Goal: Task Accomplishment & Management: Use online tool/utility

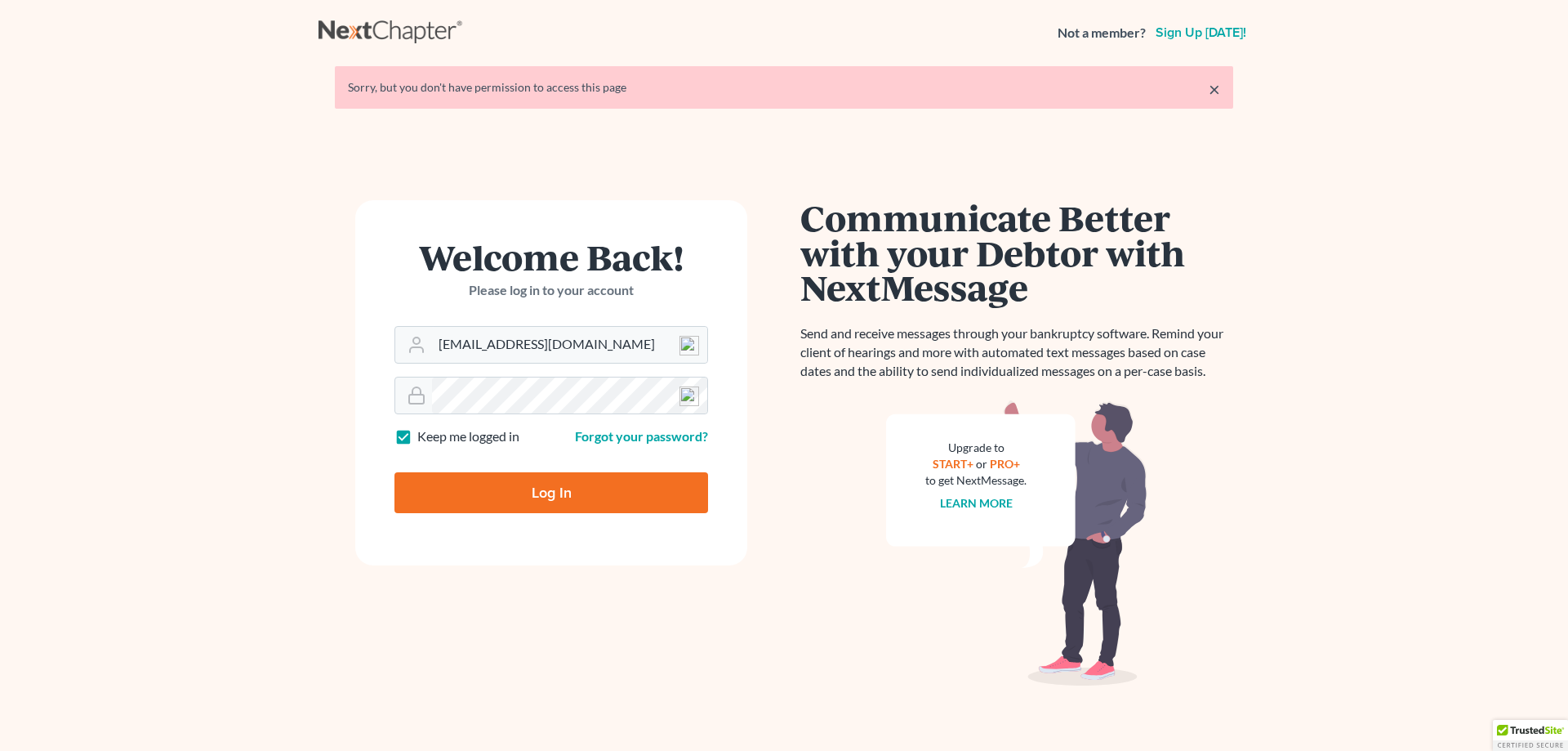
click at [506, 509] on input "Log In" at bounding box center [552, 493] width 314 height 41
type input "Thinking..."
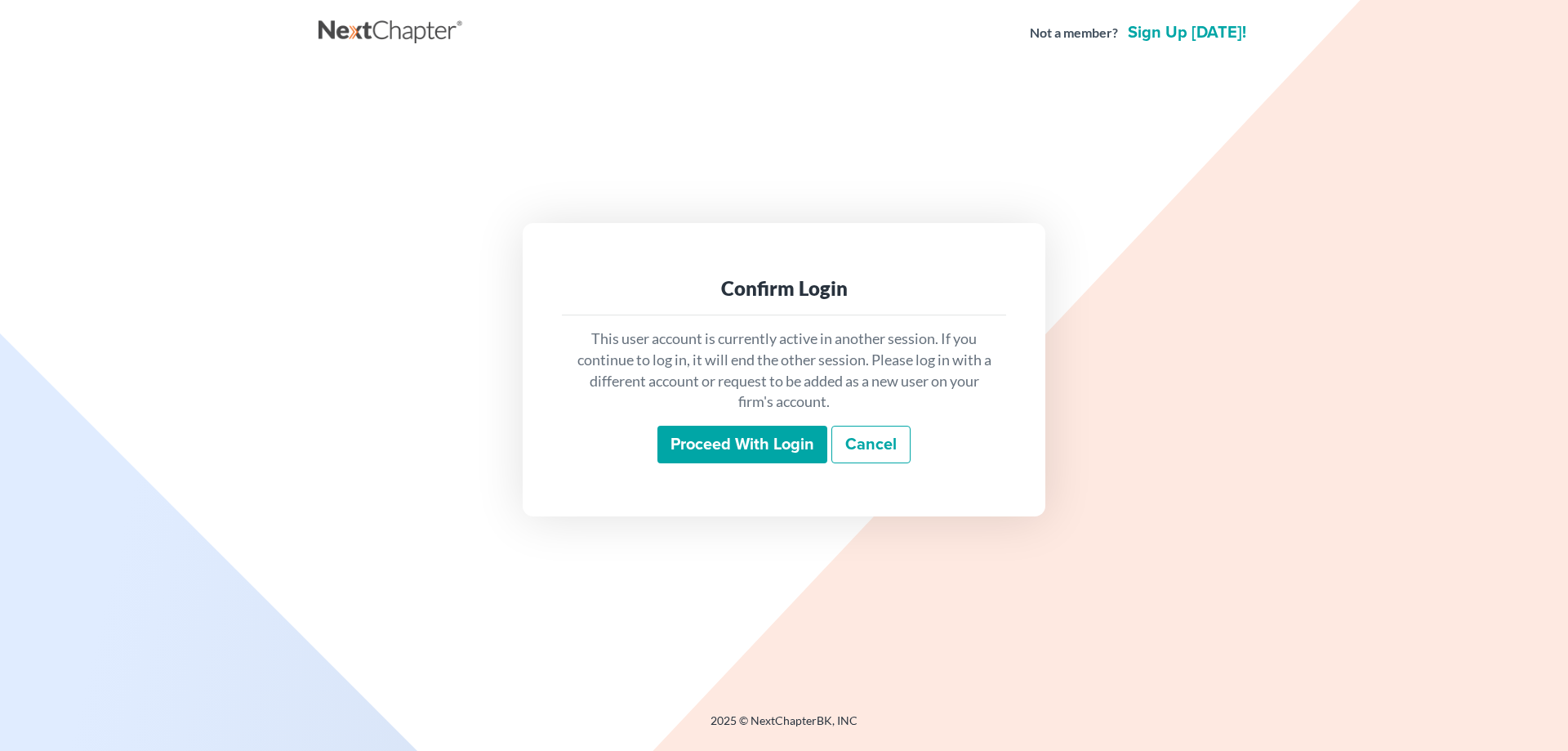
click at [686, 435] on input "Proceed with login" at bounding box center [743, 445] width 170 height 38
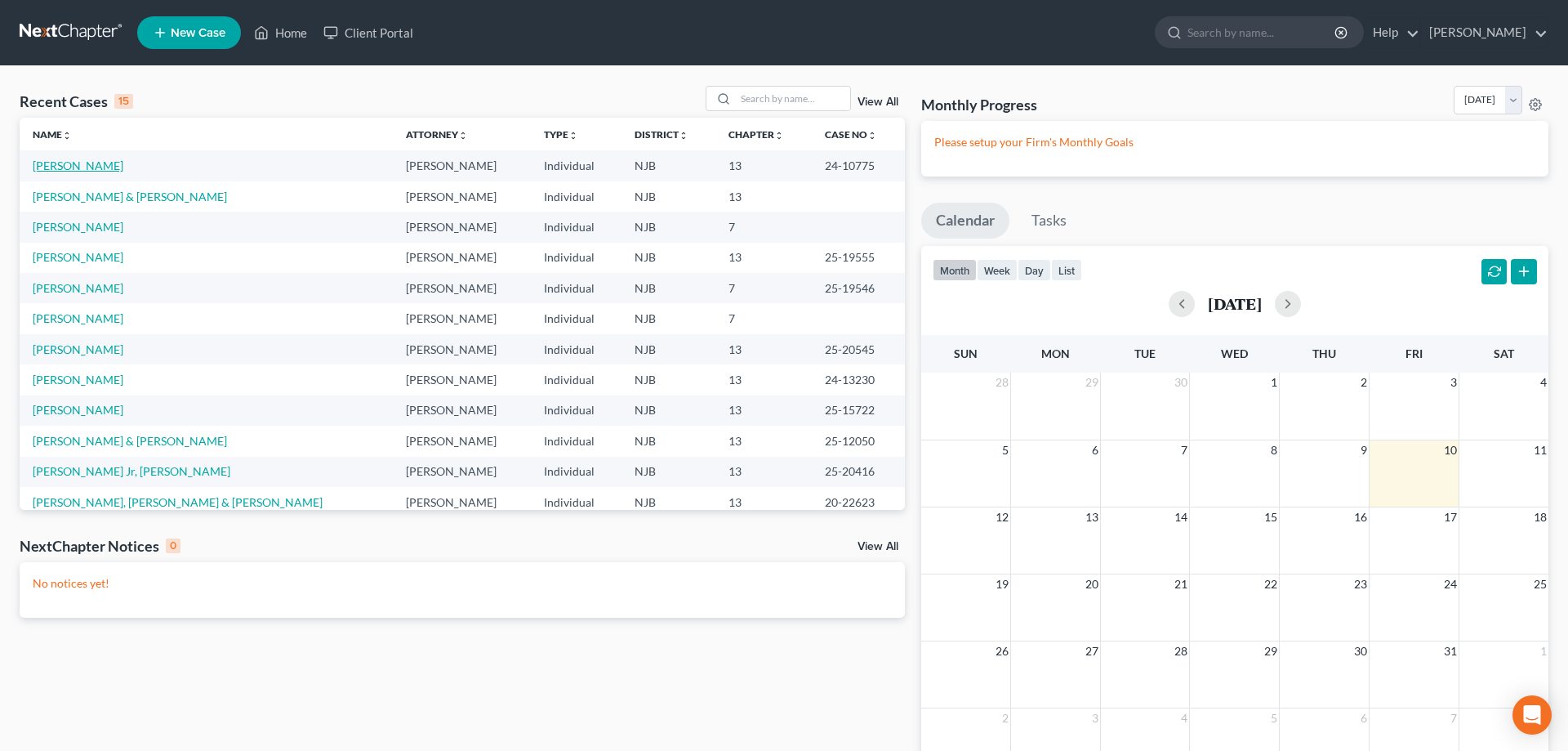
click at [123, 166] on link "[PERSON_NAME]" at bounding box center [78, 165] width 91 height 14
click at [116, 168] on link "[PERSON_NAME]" at bounding box center [78, 165] width 91 height 14
